Goal: Task Accomplishment & Management: Complete application form

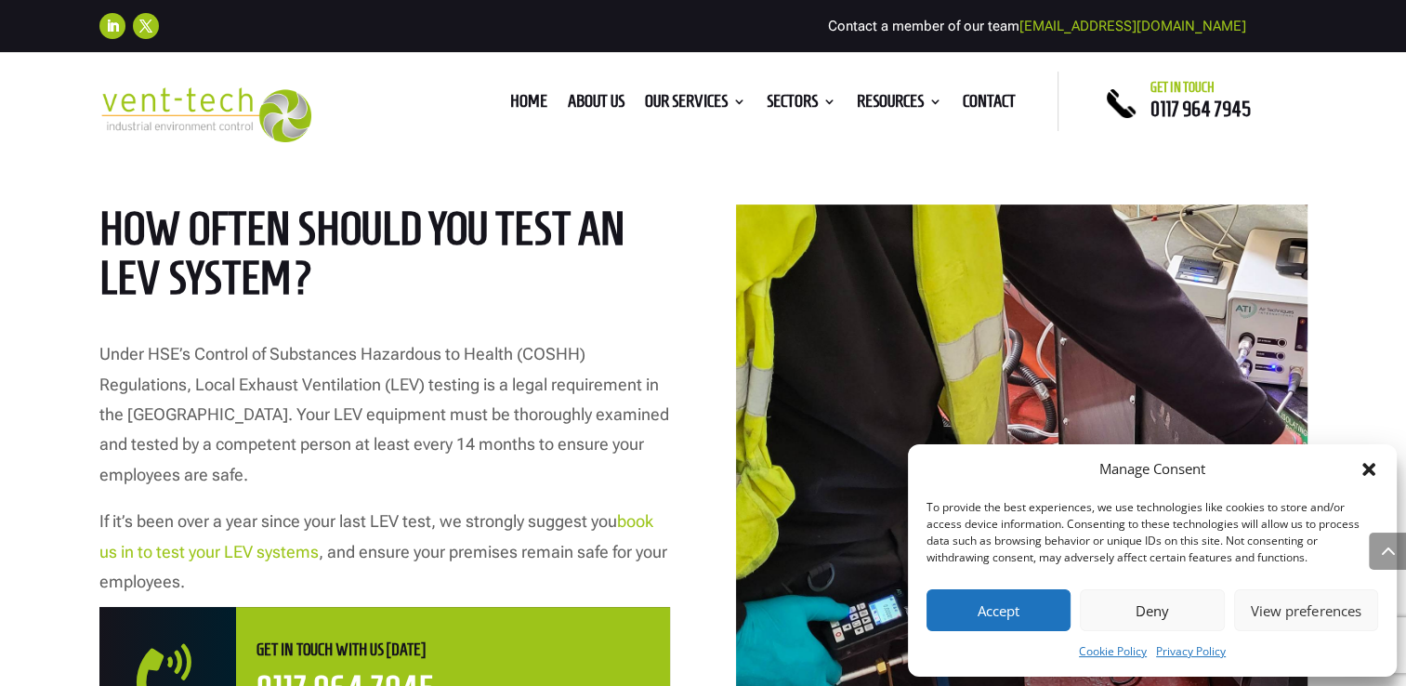
click at [992, 613] on button "Accept" at bounding box center [999, 610] width 144 height 42
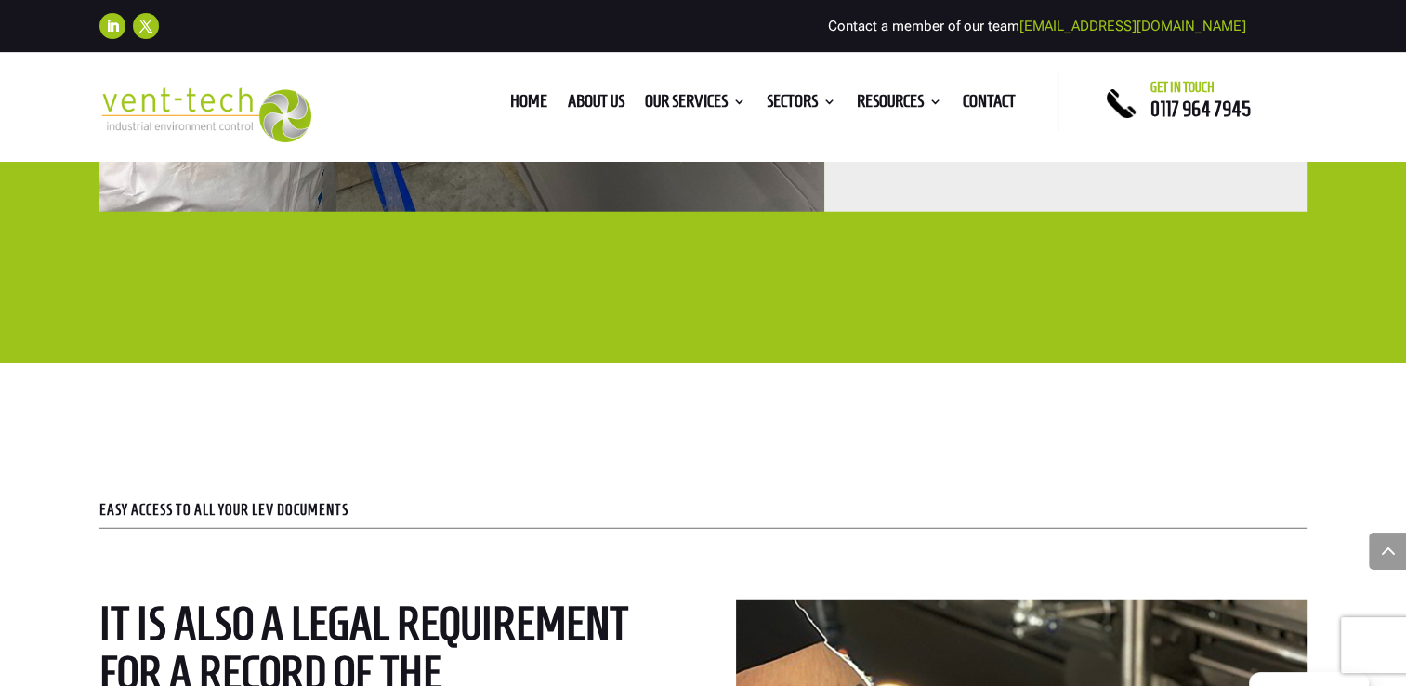
scroll to position [4852, 0]
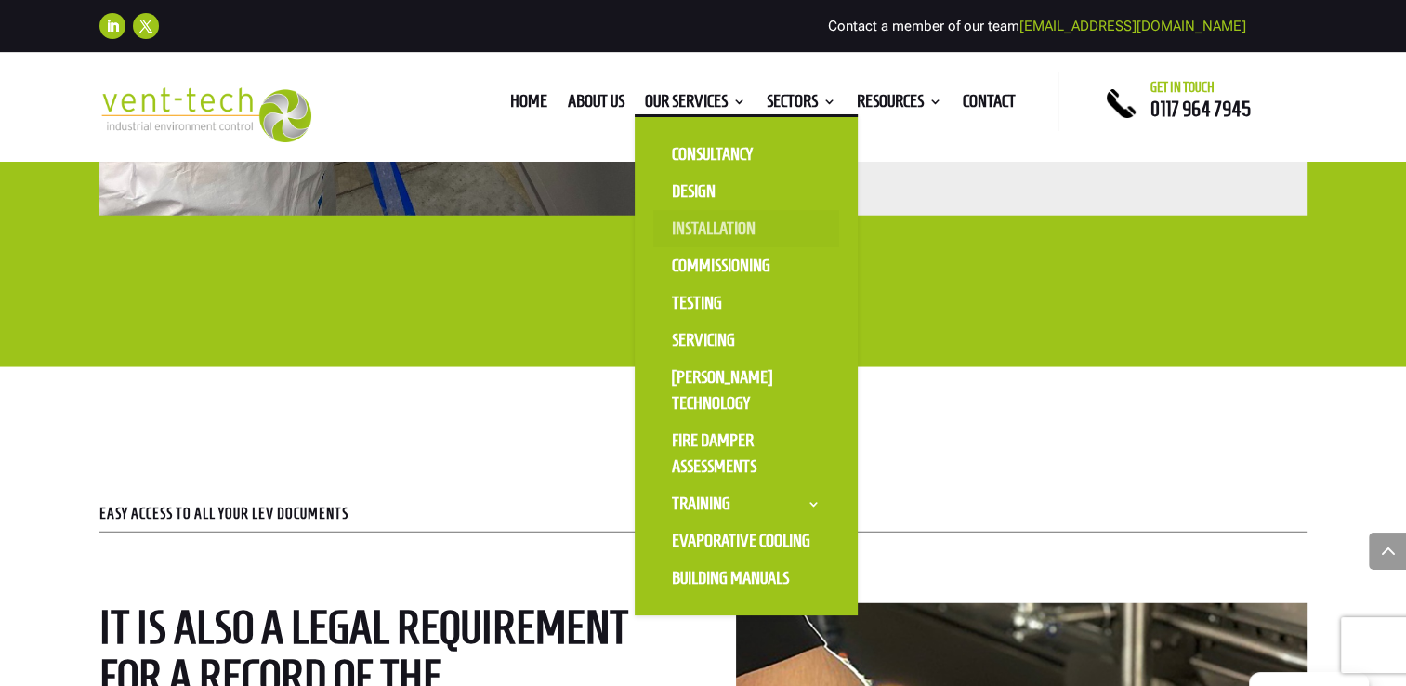
click at [695, 238] on link "Installation" at bounding box center [746, 228] width 186 height 37
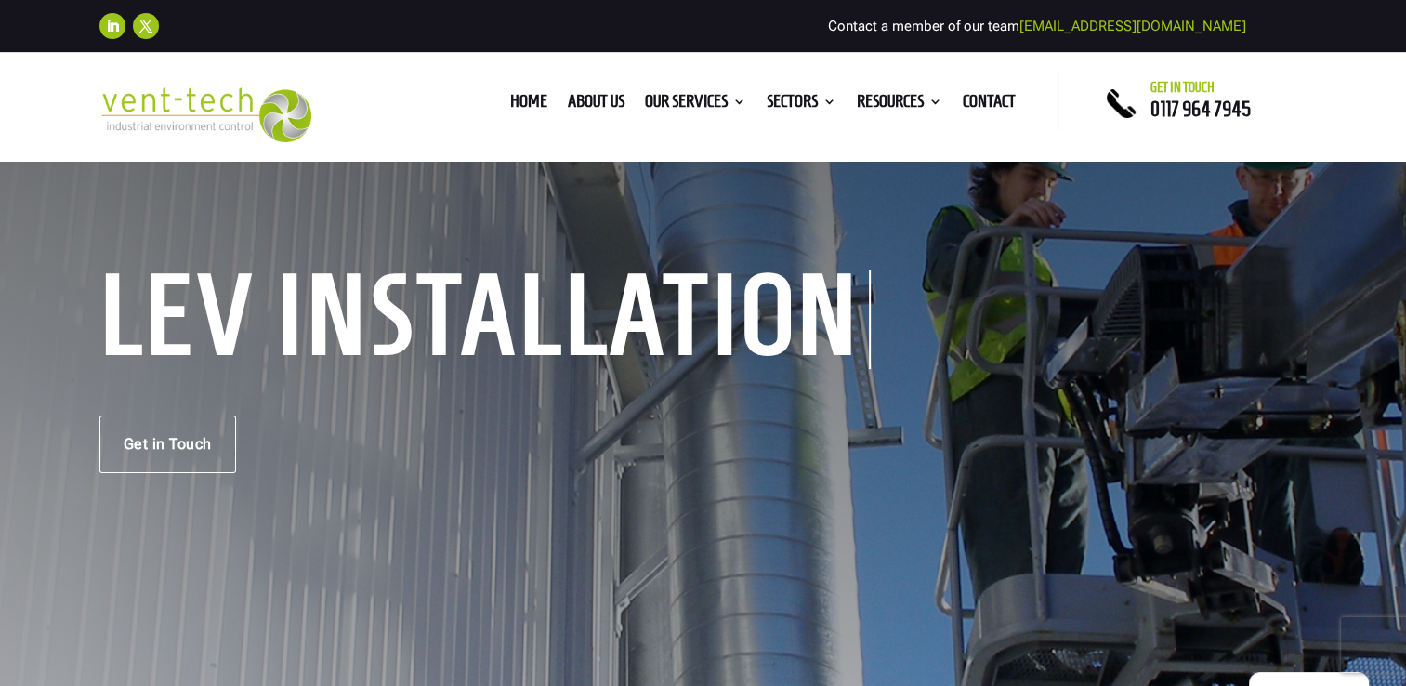
scroll to position [155, 0]
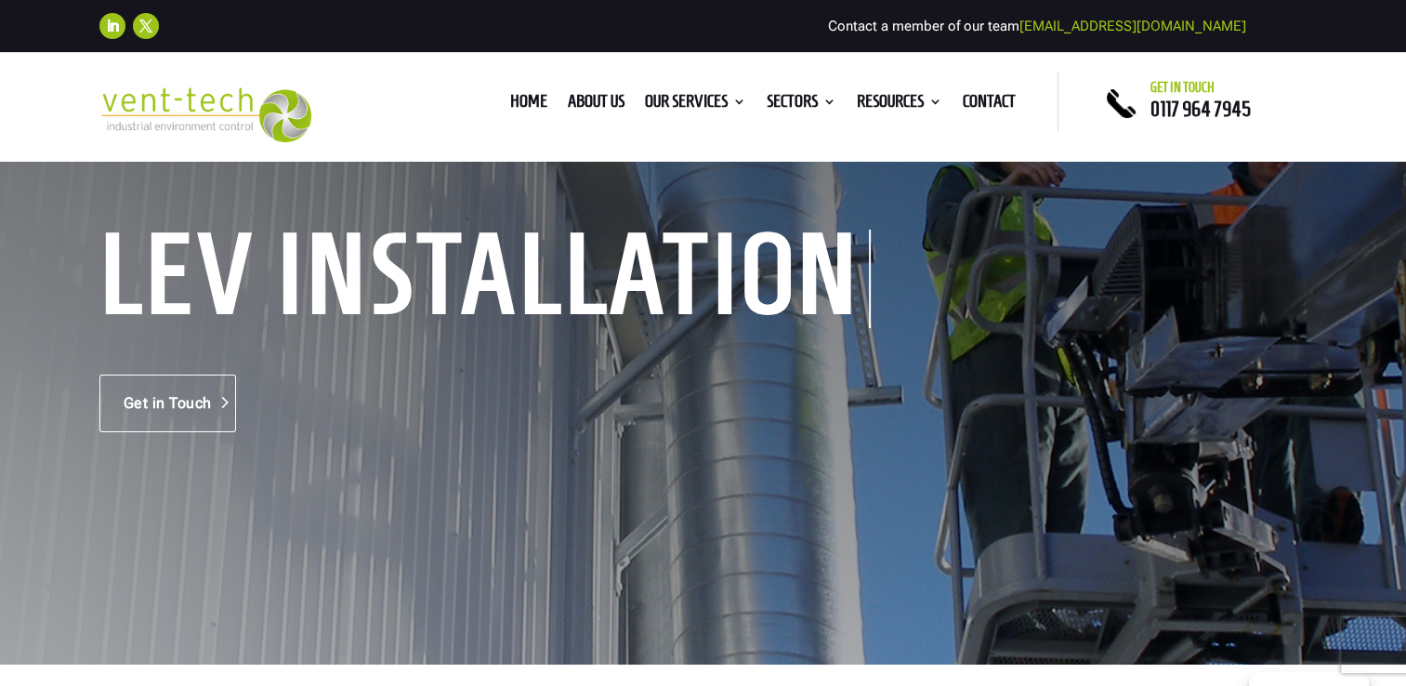
click at [170, 400] on link "Get in Touch" at bounding box center [167, 404] width 137 height 58
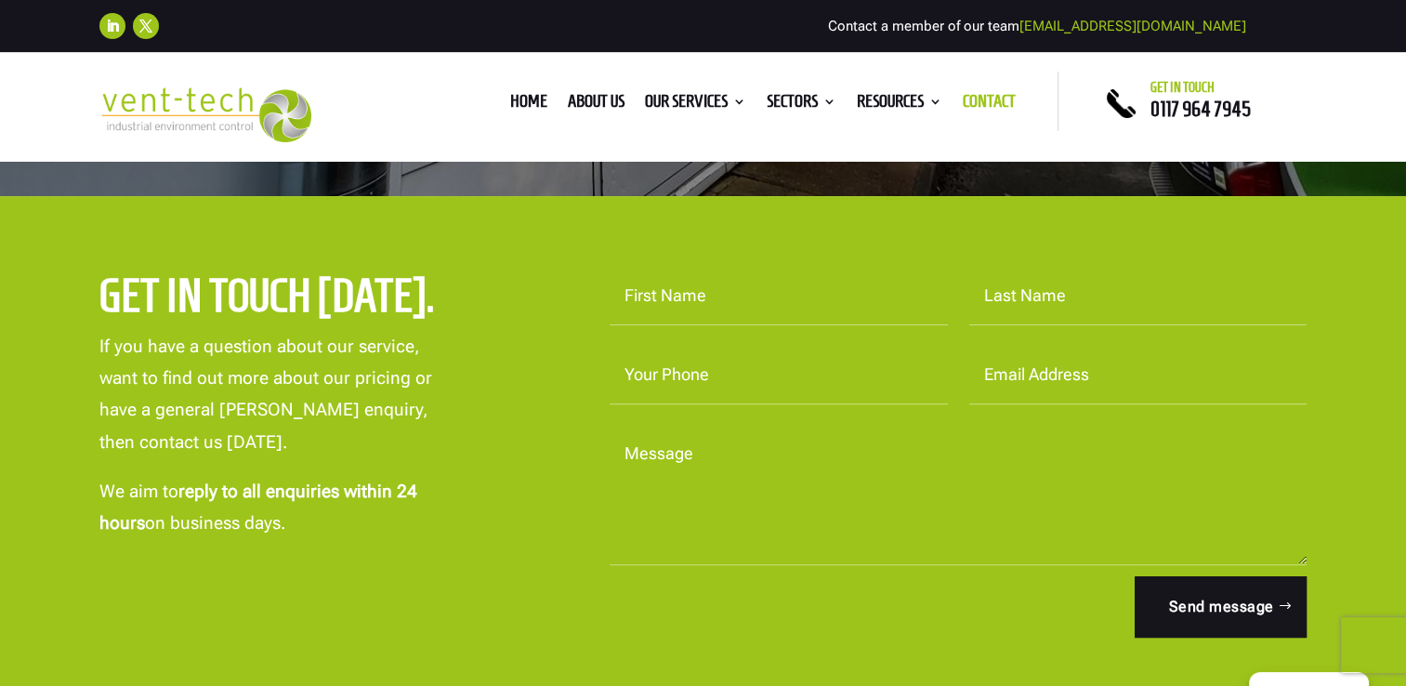
scroll to position [521, 0]
click at [647, 290] on input "First Name" at bounding box center [779, 296] width 338 height 58
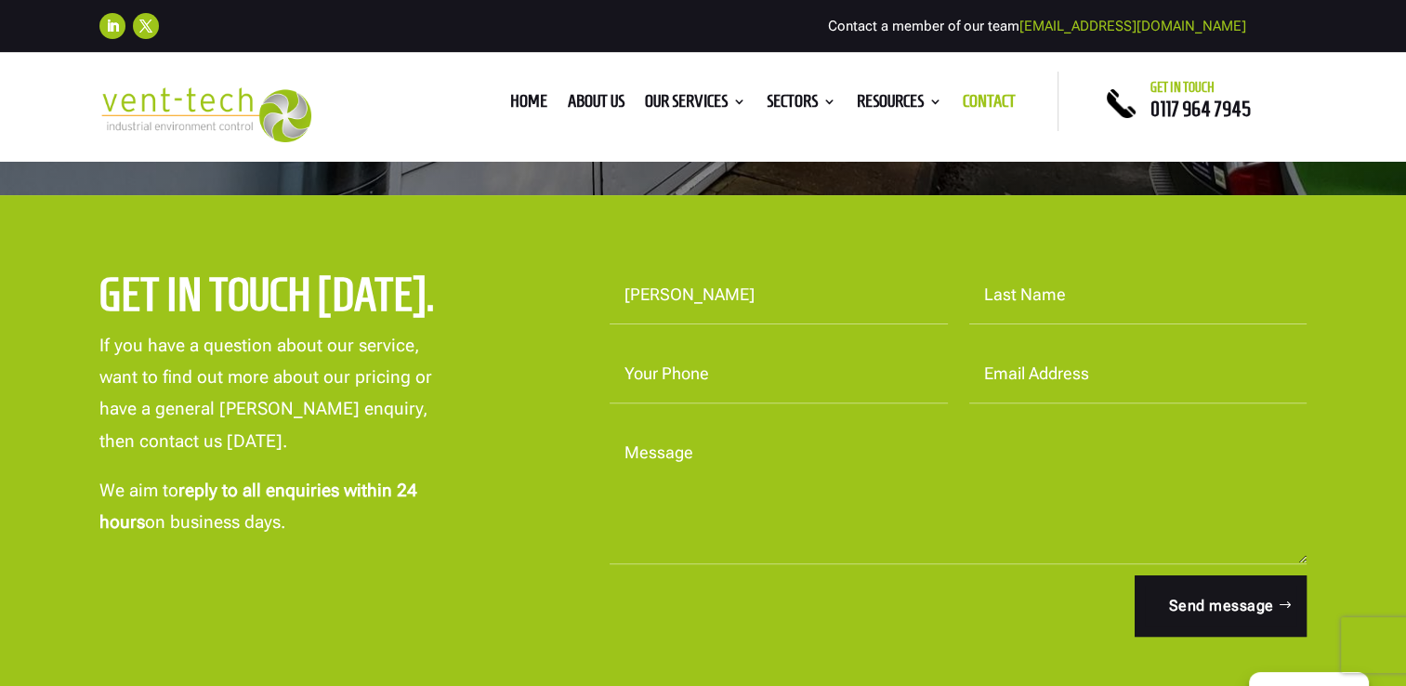
type input "karl"
click at [1071, 290] on input "Last Name" at bounding box center [1138, 296] width 338 height 58
type input "mellows"
click at [783, 367] on input "Your Phone" at bounding box center [779, 375] width 338 height 58
type input "01293532843"
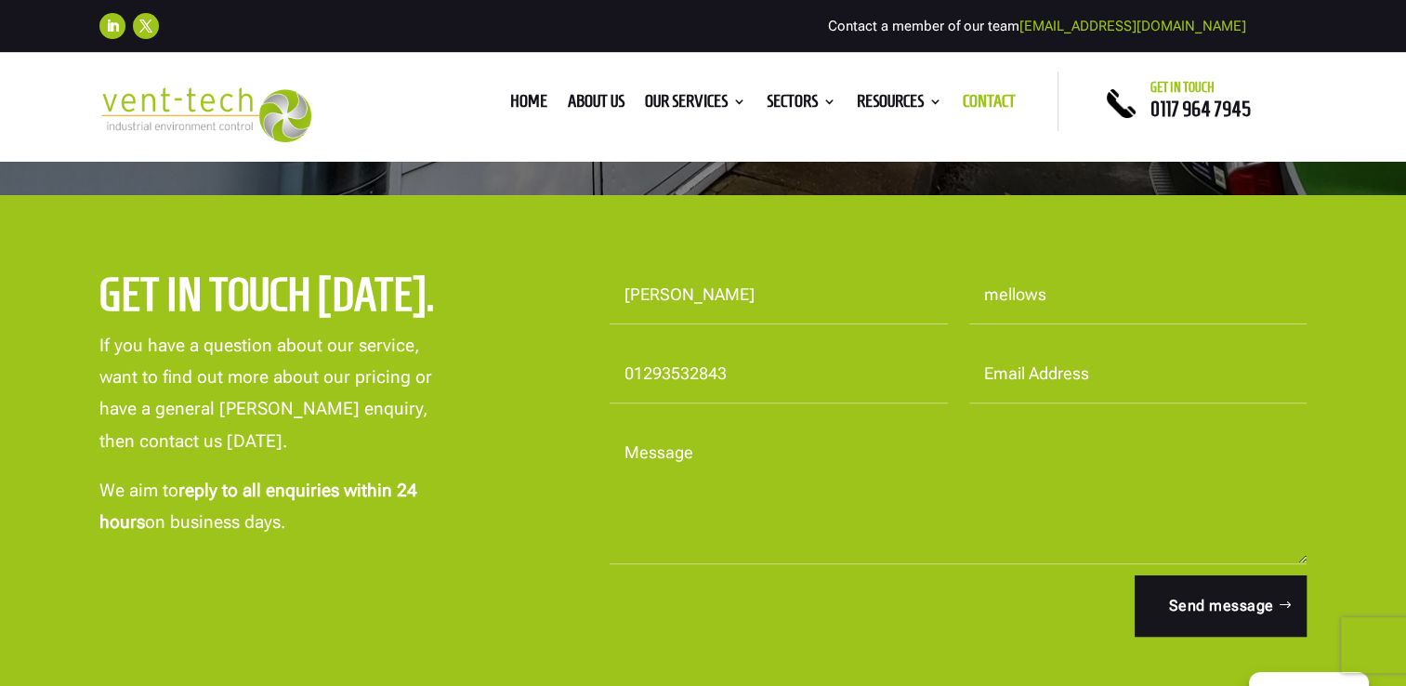
type input "MMFelectroplating@outlook.com"
click at [664, 526] on textarea "Message" at bounding box center [959, 494] width 698 height 139
click at [666, 528] on textarea "Message" at bounding box center [959, 494] width 698 height 139
type textarea "q"
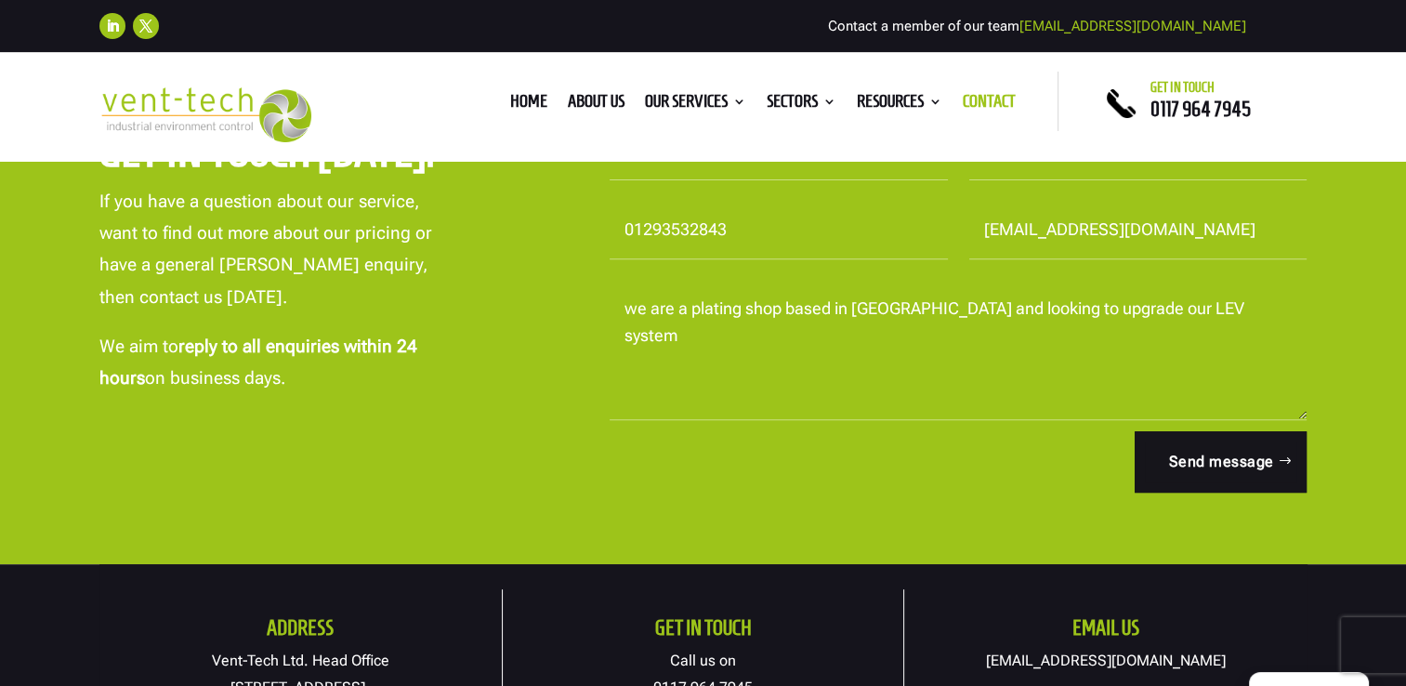
scroll to position [667, 0]
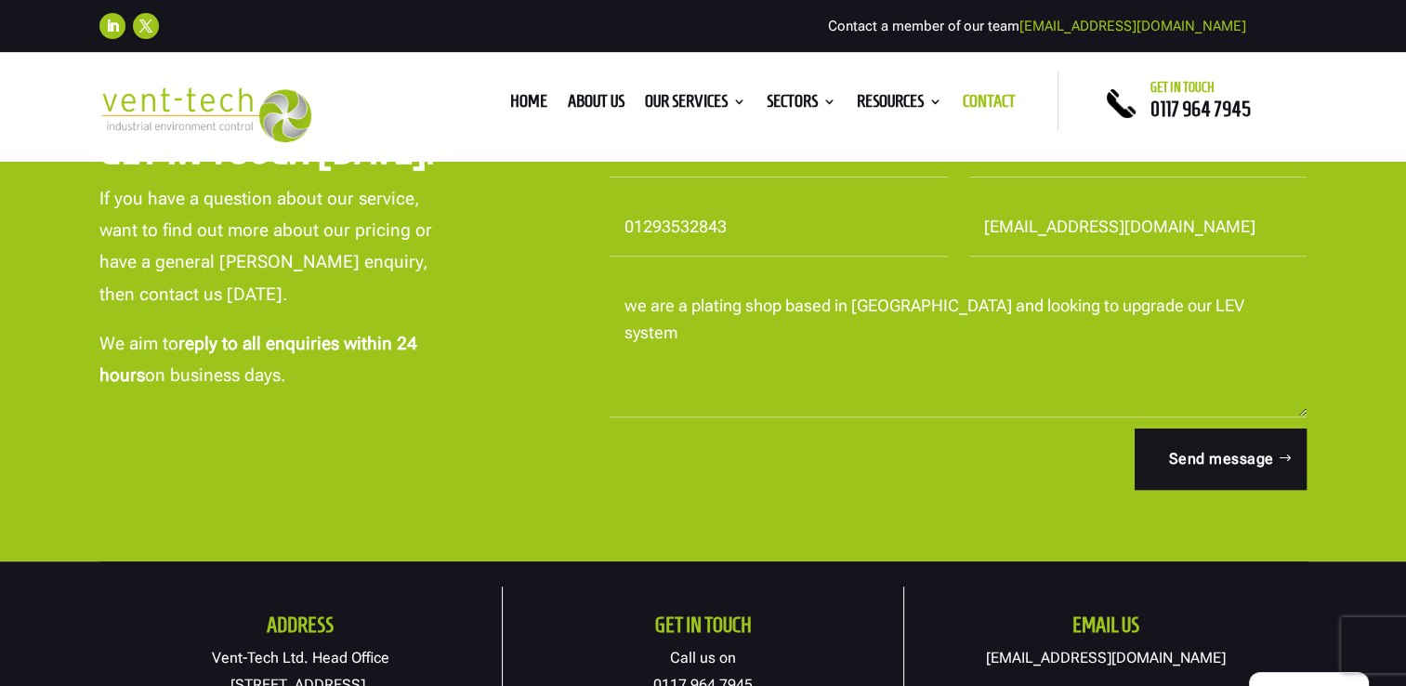
type textarea "we are a plating shop based in west sussex and looking to upgrade our LEV system"
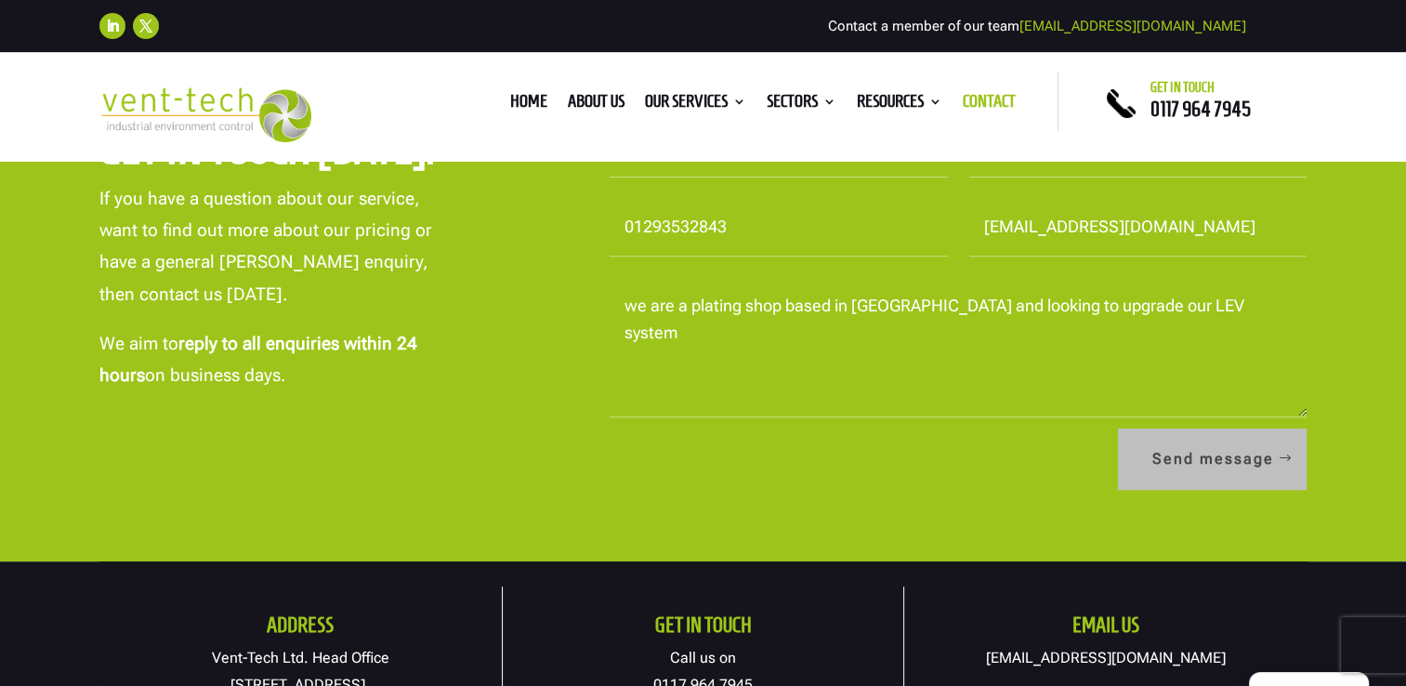
click at [1253, 474] on button "Send message" at bounding box center [1212, 459] width 189 height 61
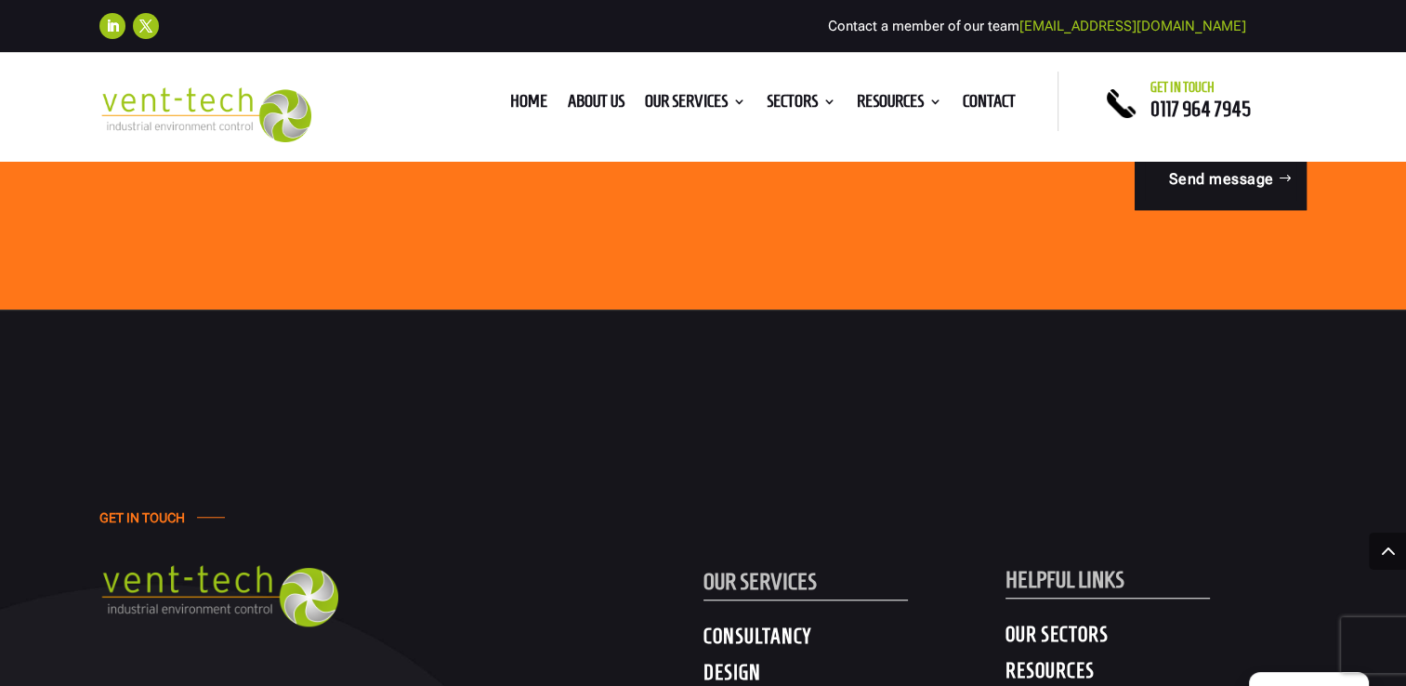
scroll to position [1366, 0]
